Goal: Navigation & Orientation: Go to known website

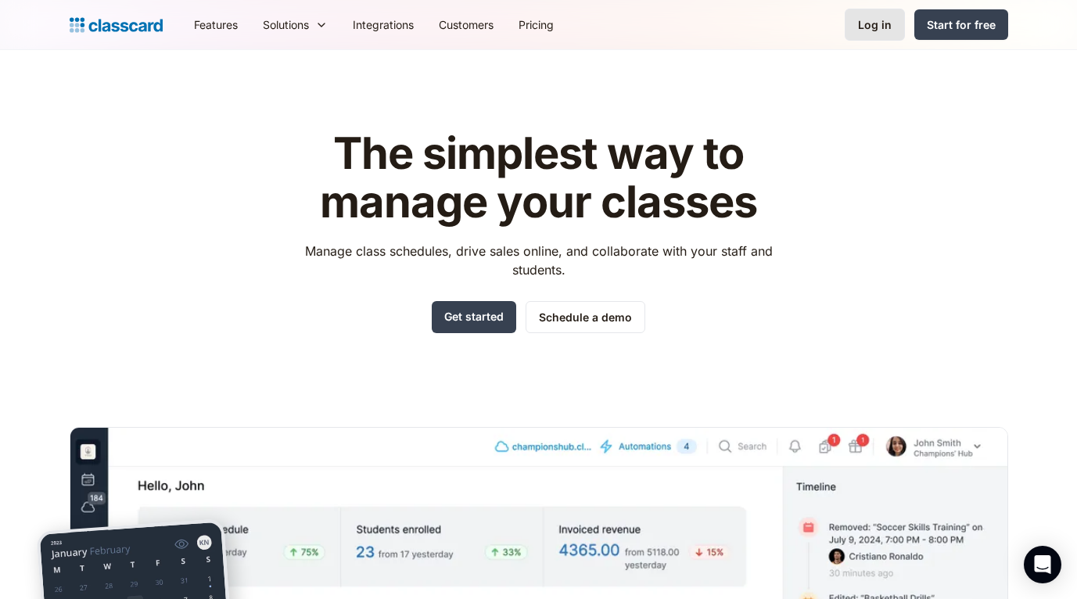
click at [877, 21] on div "Log in" at bounding box center [875, 24] width 34 height 16
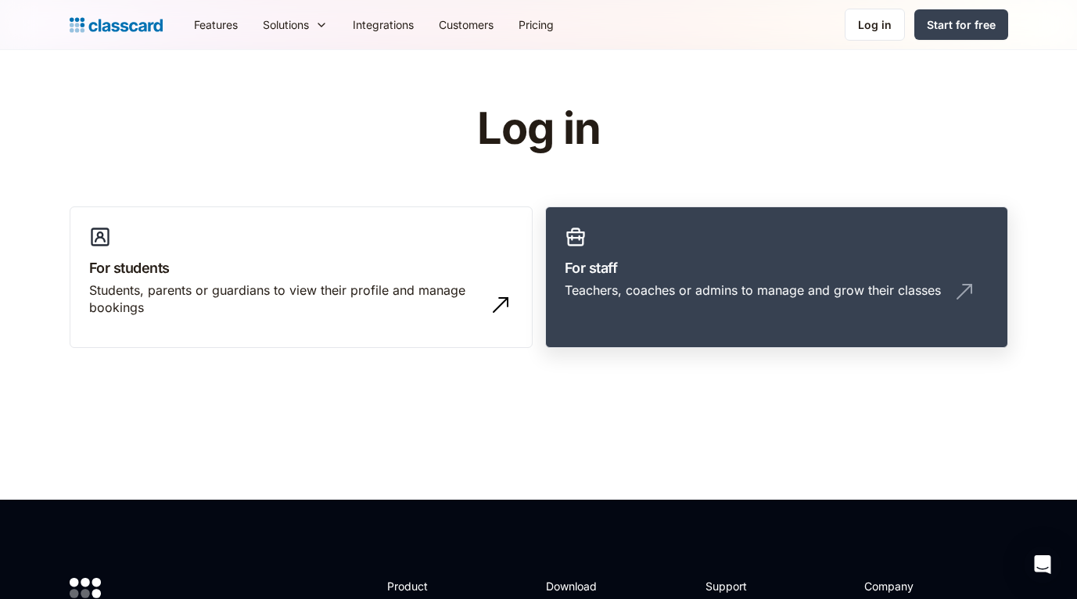
click at [684, 265] on h3 "For staff" at bounding box center [777, 267] width 424 height 21
